Goal: Task Accomplishment & Management: Manage account settings

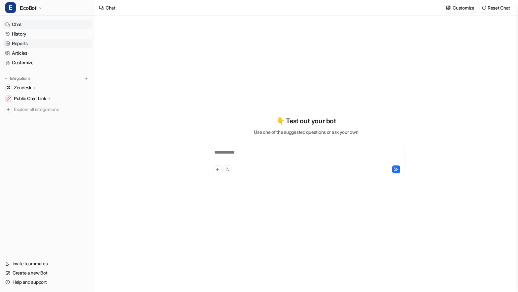
type textarea "**********"
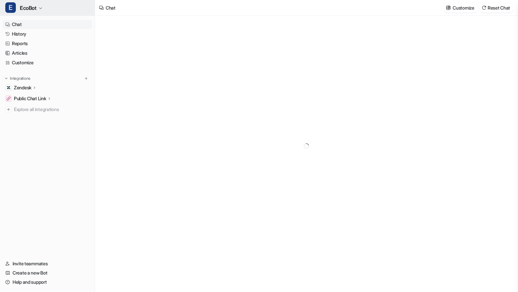
click at [38, 7] on button "E EcoBot" at bounding box center [47, 8] width 95 height 16
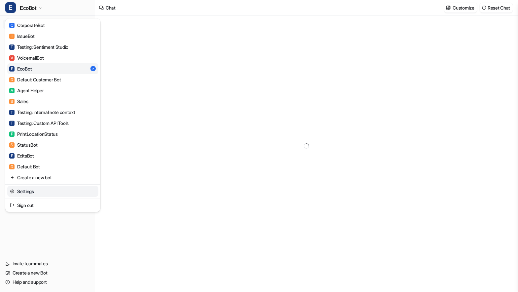
click at [43, 194] on link "Settings" at bounding box center [52, 191] width 91 height 11
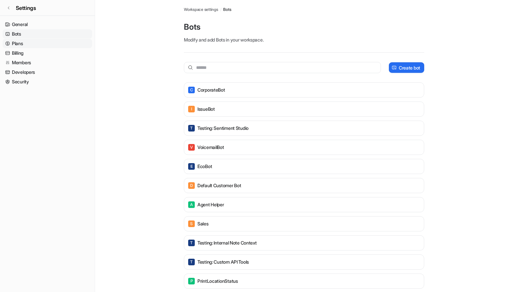
click at [40, 42] on link "Plans" at bounding box center [47, 43] width 89 height 9
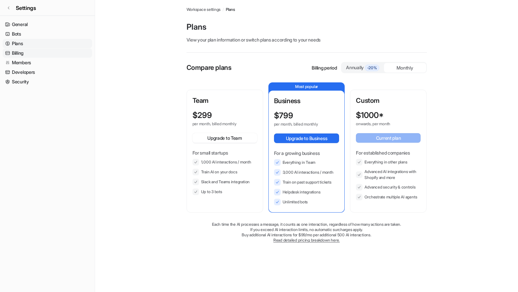
click at [41, 52] on link "Billing" at bounding box center [47, 52] width 89 height 9
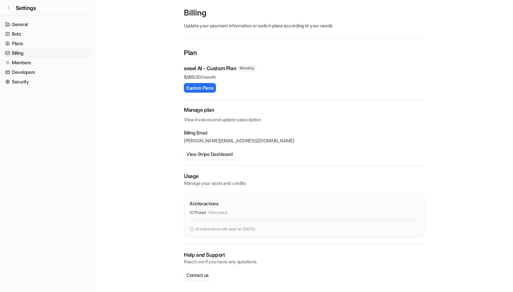
scroll to position [15, 0]
click at [47, 45] on link "Plans" at bounding box center [47, 43] width 89 height 9
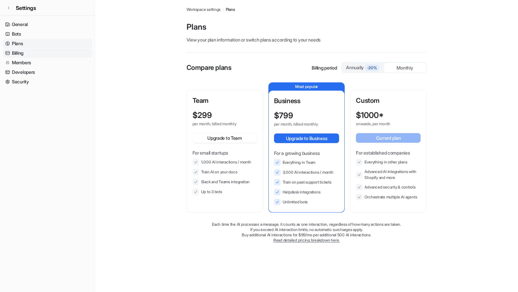
click at [43, 52] on link "Billing" at bounding box center [47, 52] width 89 height 9
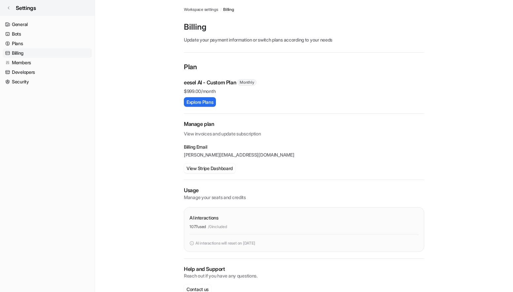
click at [10, 7] on icon at bounding box center [9, 8] width 4 height 4
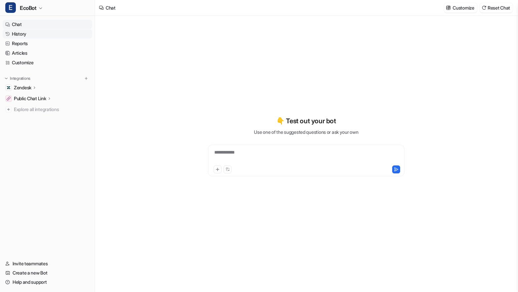
click at [38, 35] on link "History" at bounding box center [47, 33] width 89 height 9
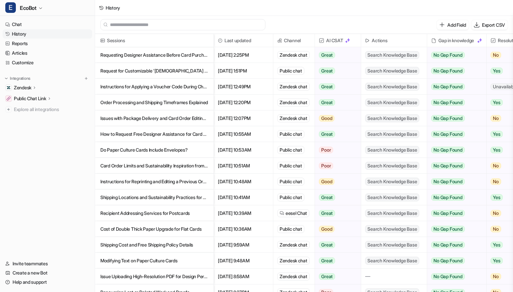
click at [35, 88] on icon at bounding box center [34, 87] width 5 height 5
click at [31, 109] on p "Sources" at bounding box center [27, 107] width 17 height 7
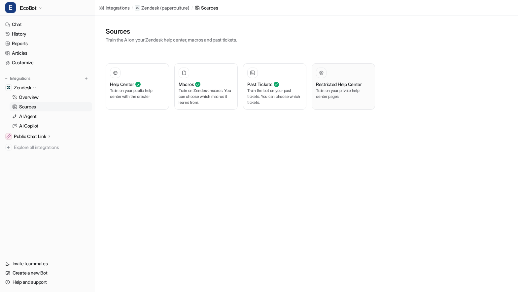
click at [354, 98] on p "Train on your private help center pages" at bounding box center [343, 94] width 55 height 12
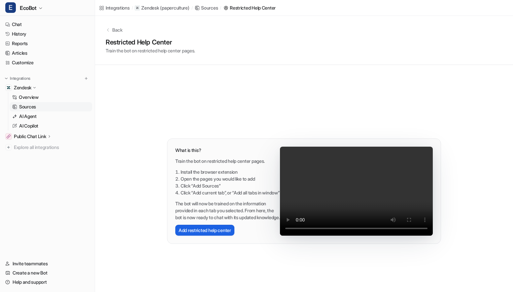
click at [196, 236] on button "Add restricted help center" at bounding box center [204, 230] width 59 height 11
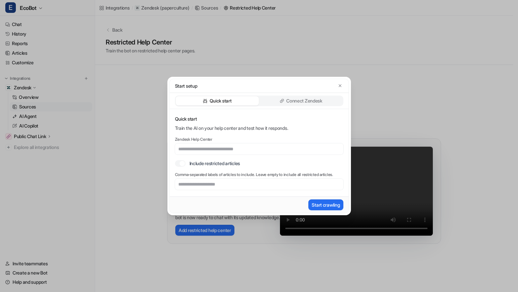
click at [288, 98] on p "Connect Zendesk" at bounding box center [304, 101] width 36 height 7
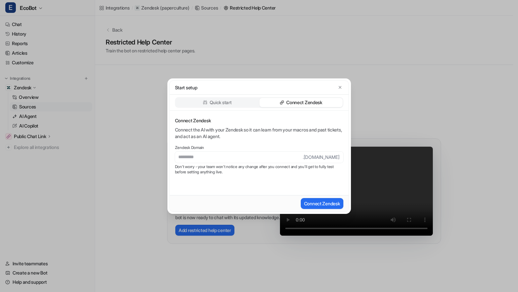
click at [222, 103] on p "Quick start" at bounding box center [220, 102] width 22 height 7
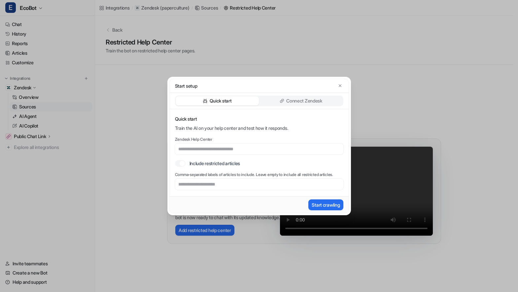
click at [298, 102] on p "Connect Zendesk" at bounding box center [304, 101] width 36 height 7
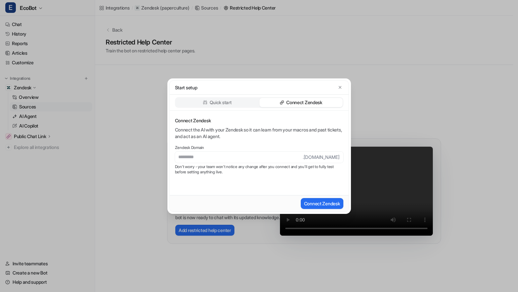
click at [135, 105] on div "Start setup Quick start Connect Zendesk Connect Zendesk Connect the AI with you…" at bounding box center [259, 146] width 518 height 292
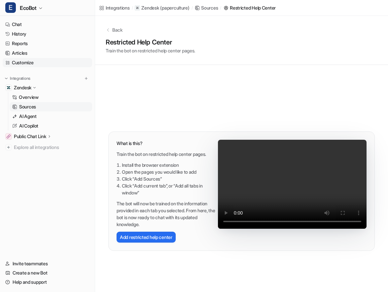
click at [35, 64] on link "Customize" at bounding box center [47, 62] width 89 height 9
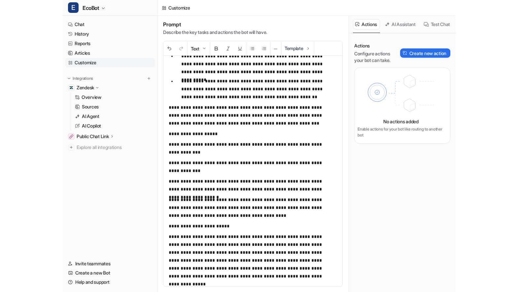
scroll to position [971, 0]
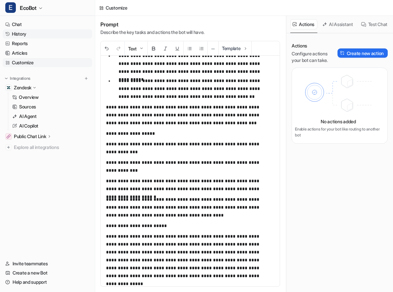
click at [43, 33] on link "History" at bounding box center [47, 33] width 89 height 9
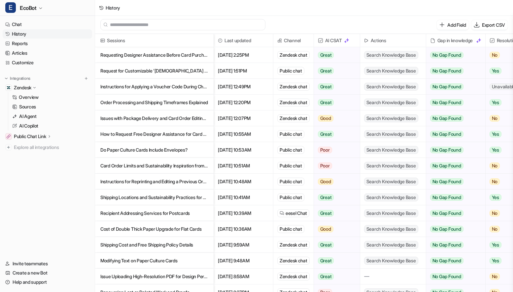
click at [174, 57] on p "Requesting Designer Assistance Before Card Purchase" at bounding box center [154, 55] width 108 height 16
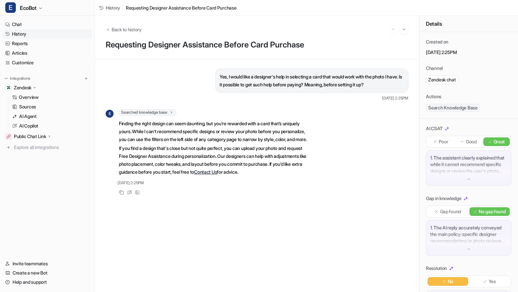
click at [26, 35] on link "History" at bounding box center [47, 33] width 89 height 9
click at [131, 31] on span "Back to history" at bounding box center [126, 29] width 30 height 7
click at [32, 35] on link "History" at bounding box center [47, 33] width 89 height 9
click at [34, 24] on link "Chat" at bounding box center [47, 24] width 89 height 9
click at [130, 30] on span "Back to history" at bounding box center [126, 29] width 30 height 7
